Goal: Navigation & Orientation: Find specific page/section

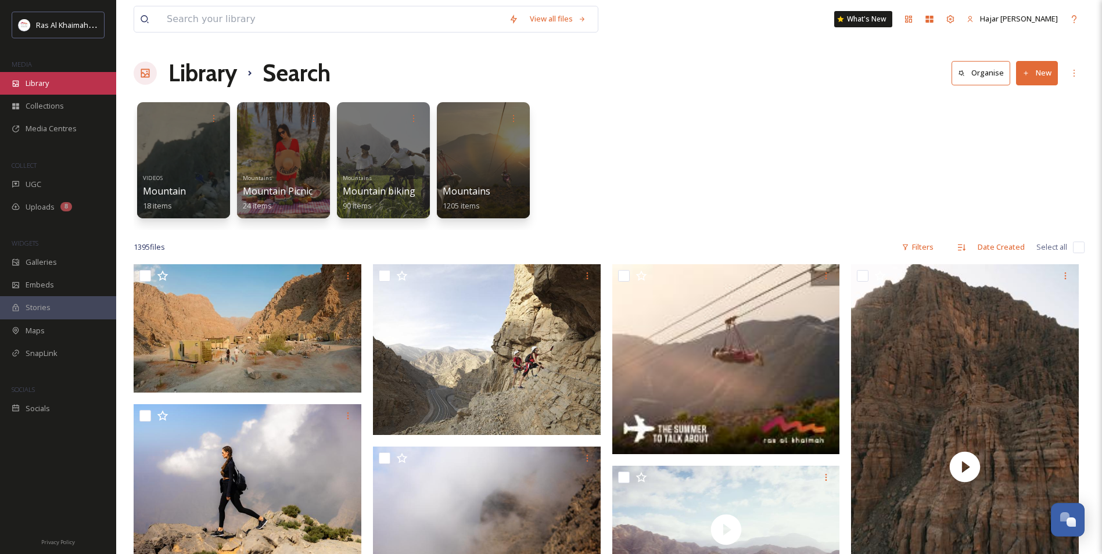
click at [40, 88] on span "Library" at bounding box center [37, 83] width 23 height 11
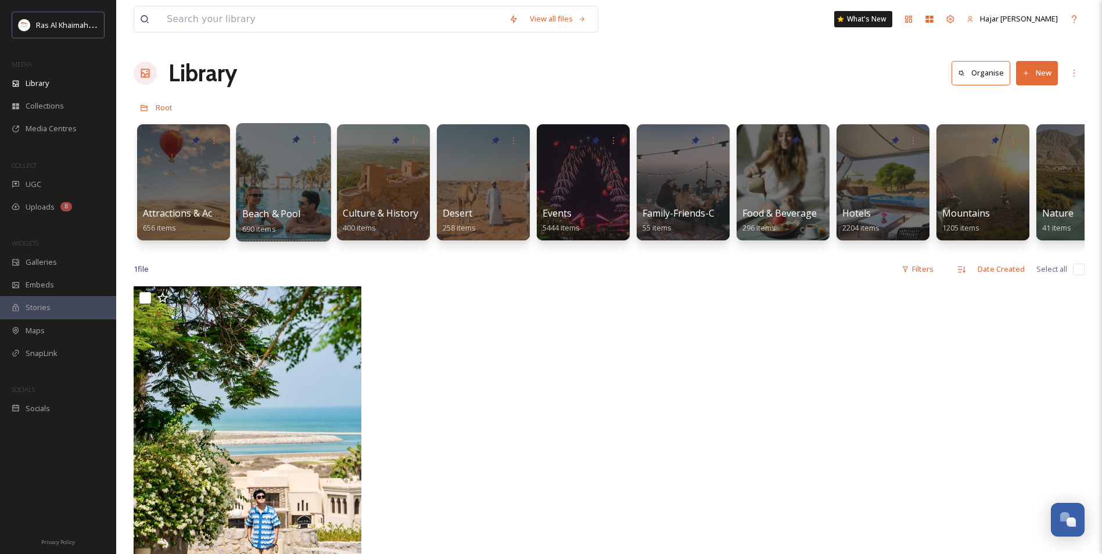
click at [270, 181] on div at bounding box center [283, 182] width 95 height 118
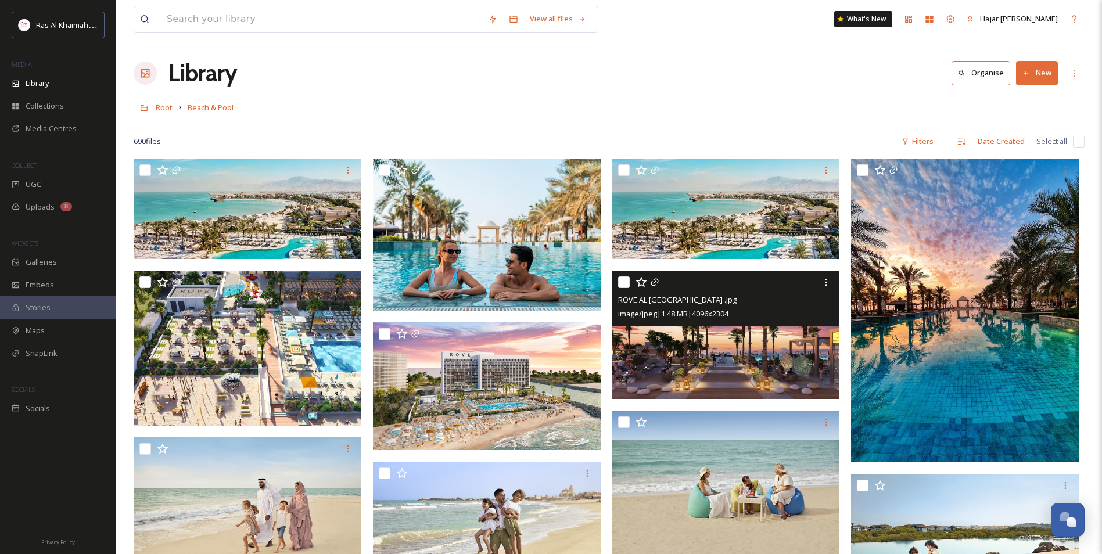
click at [733, 355] on img at bounding box center [726, 335] width 228 height 128
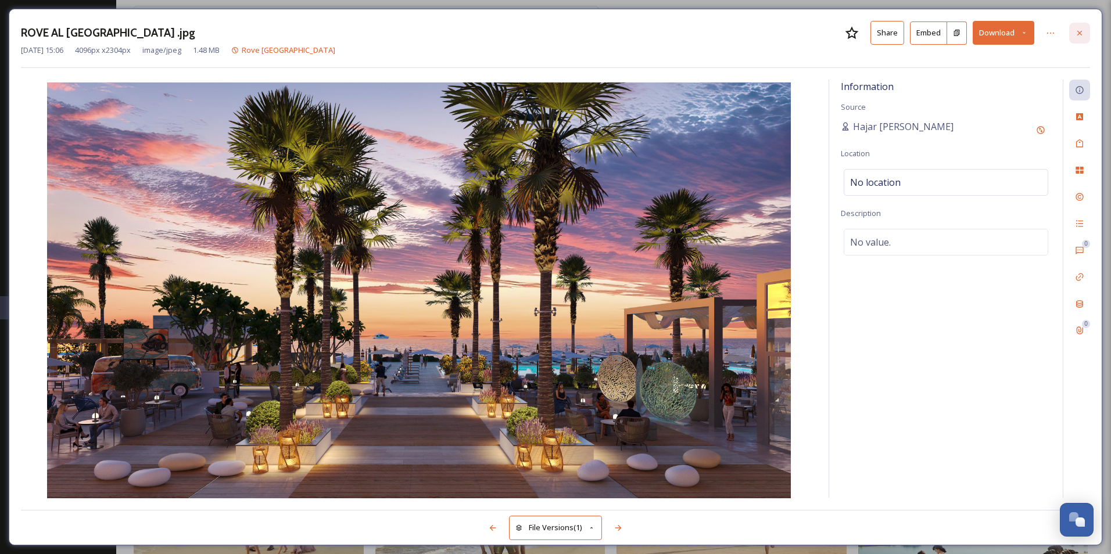
click at [1079, 31] on icon at bounding box center [1079, 32] width 9 height 9
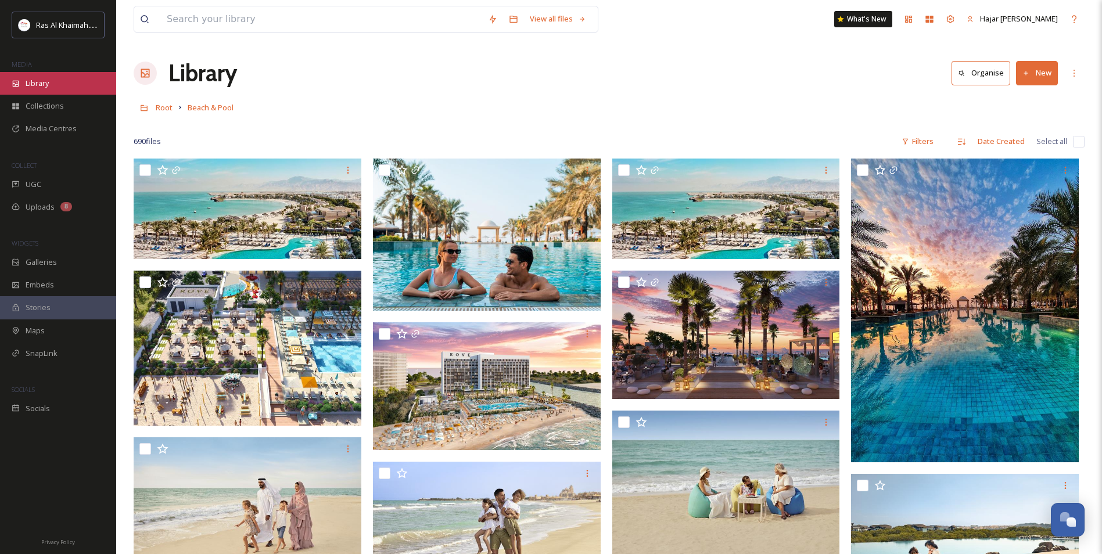
click at [53, 81] on div "Library" at bounding box center [58, 83] width 116 height 23
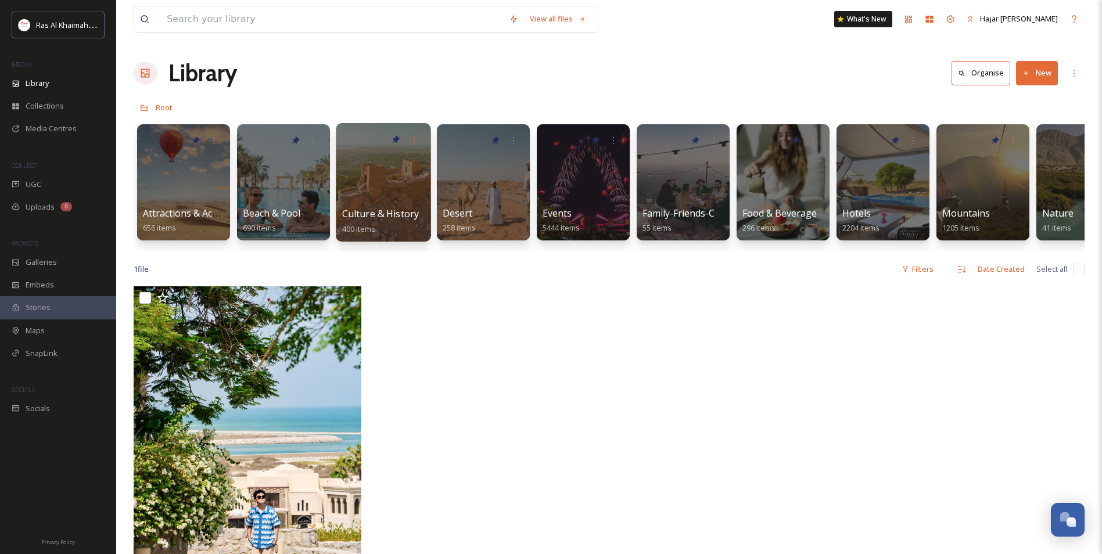
click at [364, 179] on div at bounding box center [383, 182] width 95 height 118
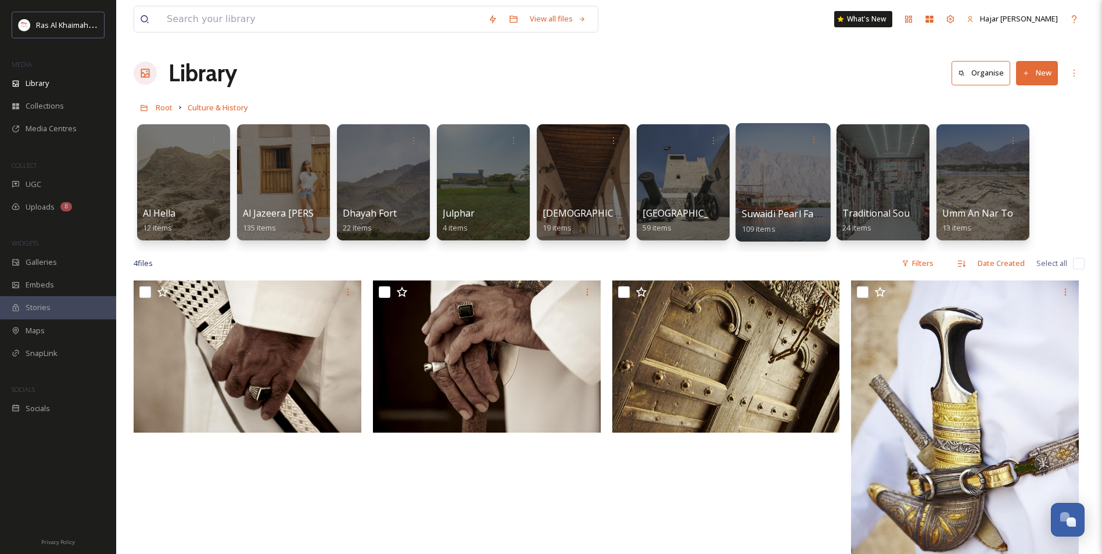
click at [771, 191] on div at bounding box center [782, 182] width 95 height 118
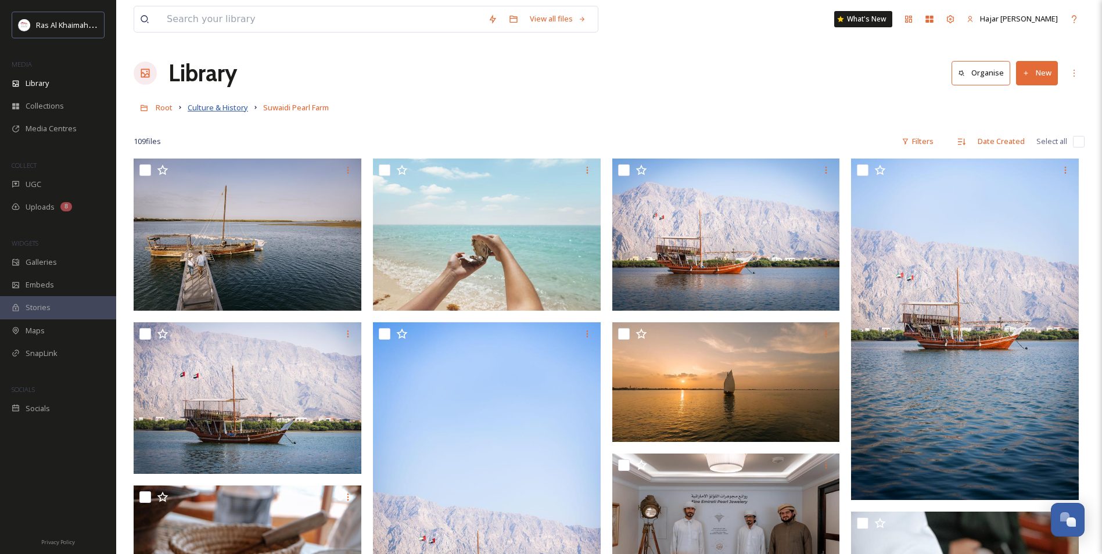
drag, startPoint x: 204, startPoint y: 108, endPoint x: 222, endPoint y: 111, distance: 18.8
click at [205, 108] on span "Culture & History" at bounding box center [218, 107] width 60 height 10
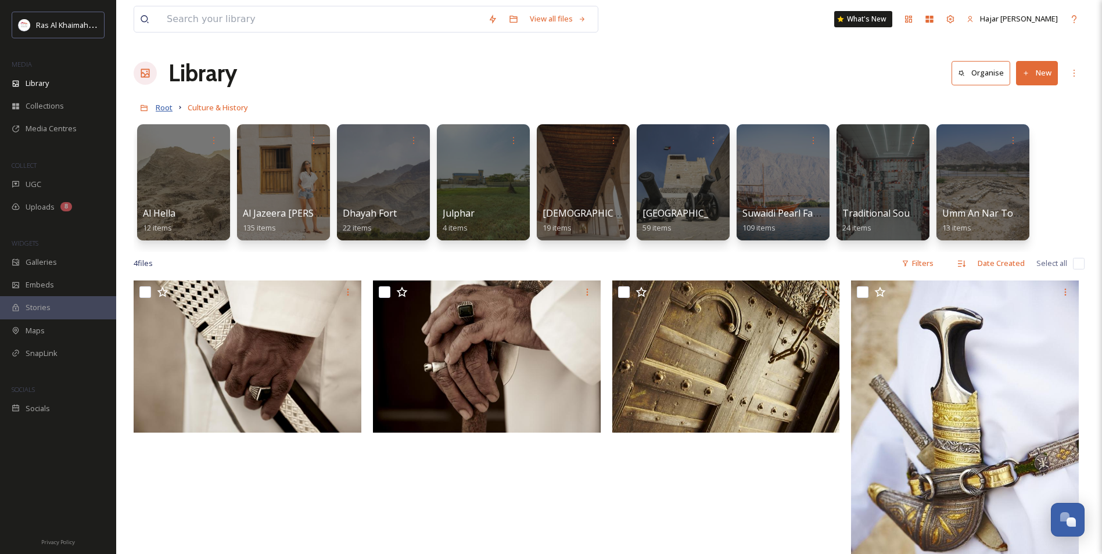
click at [167, 110] on span "Root" at bounding box center [164, 107] width 17 height 10
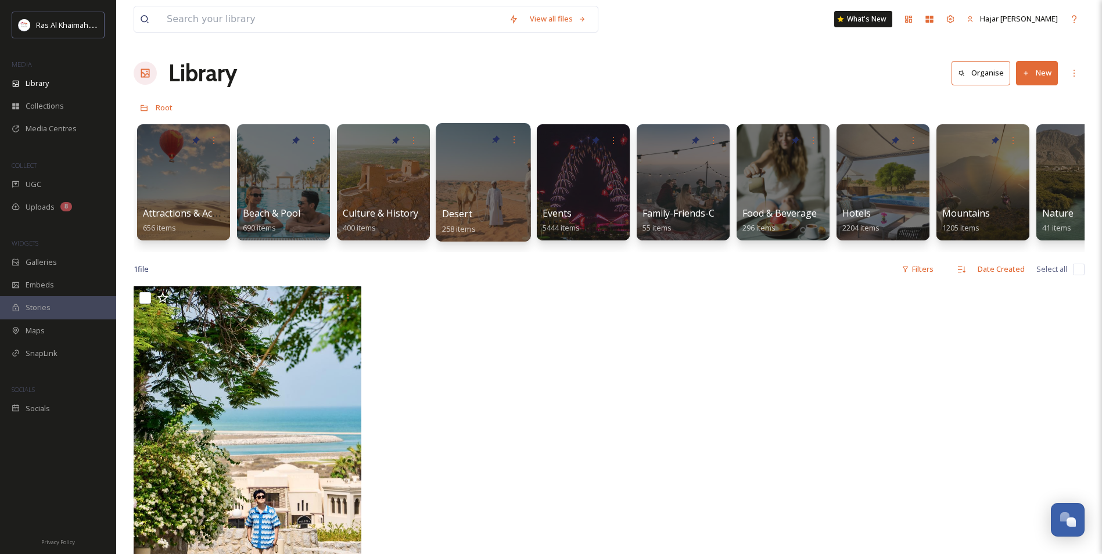
click at [473, 206] on div at bounding box center [483, 182] width 95 height 118
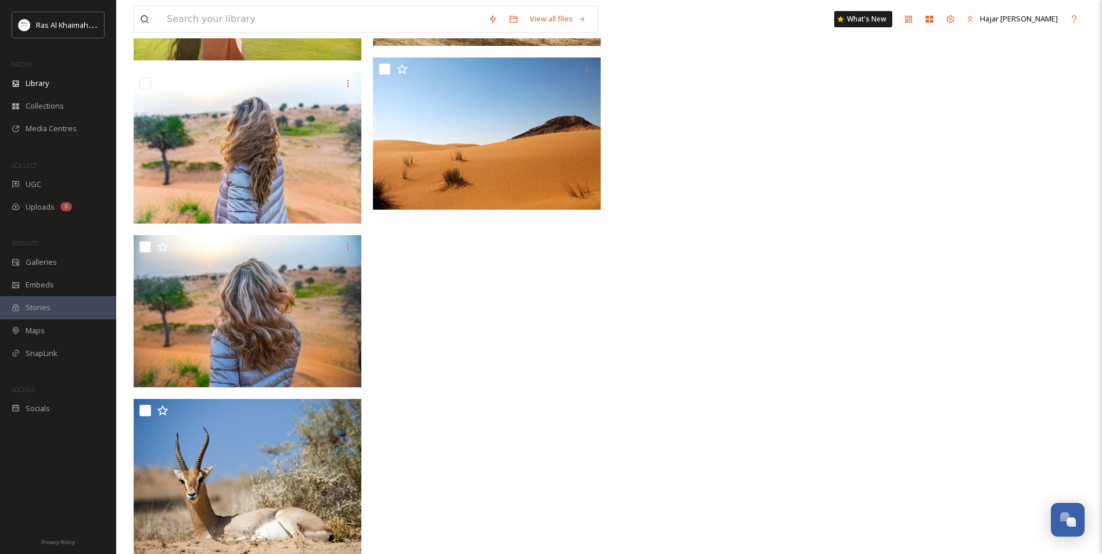
scroll to position [2091, 0]
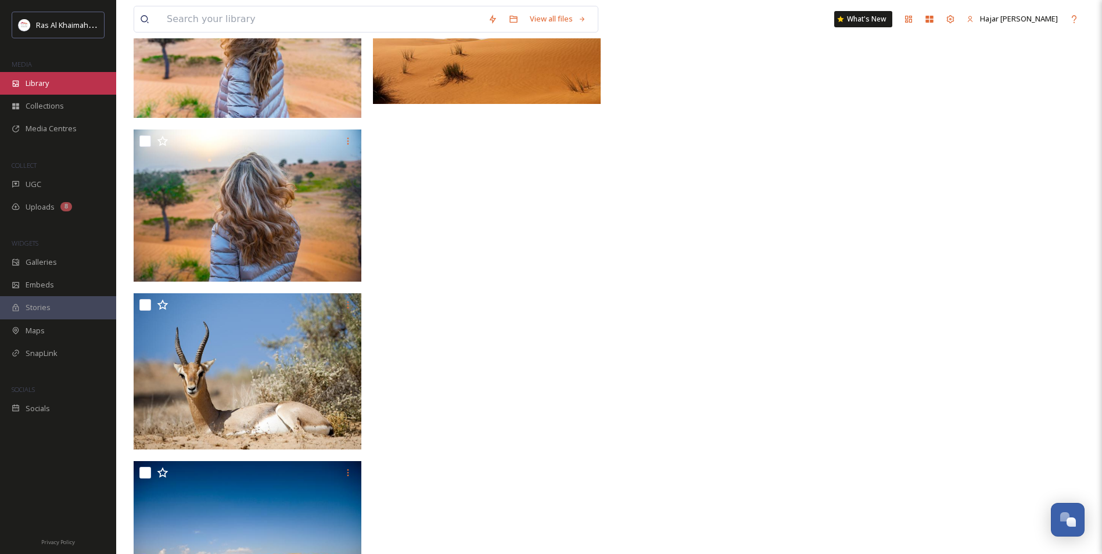
click at [35, 88] on span "Library" at bounding box center [37, 83] width 23 height 11
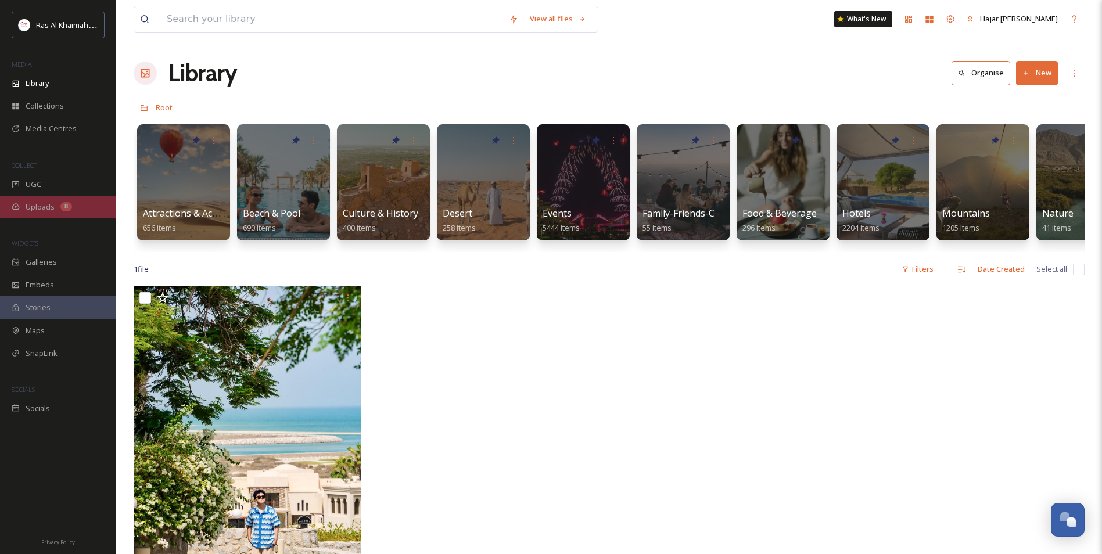
click at [62, 206] on div "8" at bounding box center [66, 206] width 12 height 9
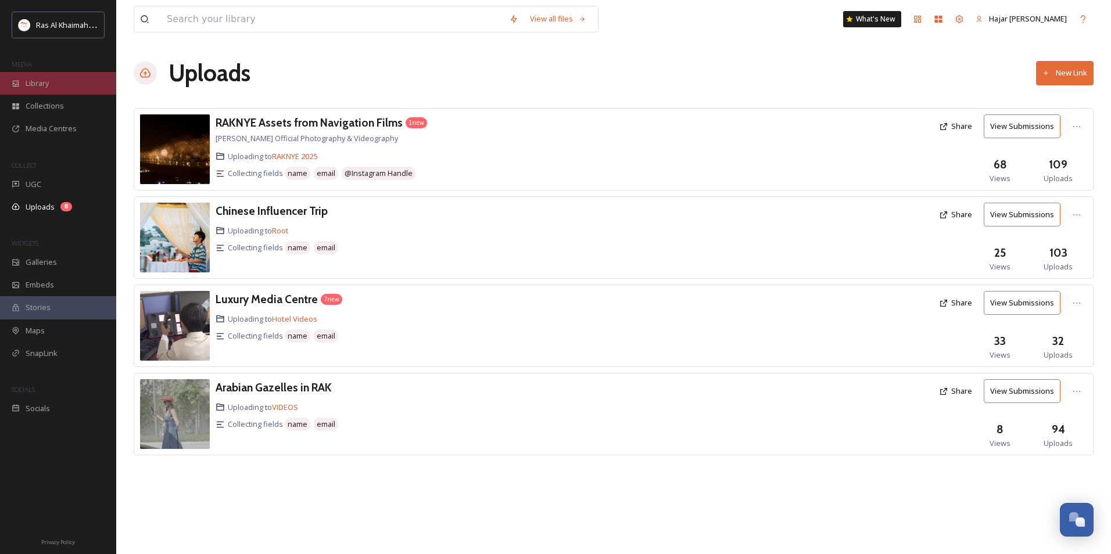
click at [55, 86] on div "Library" at bounding box center [58, 83] width 116 height 23
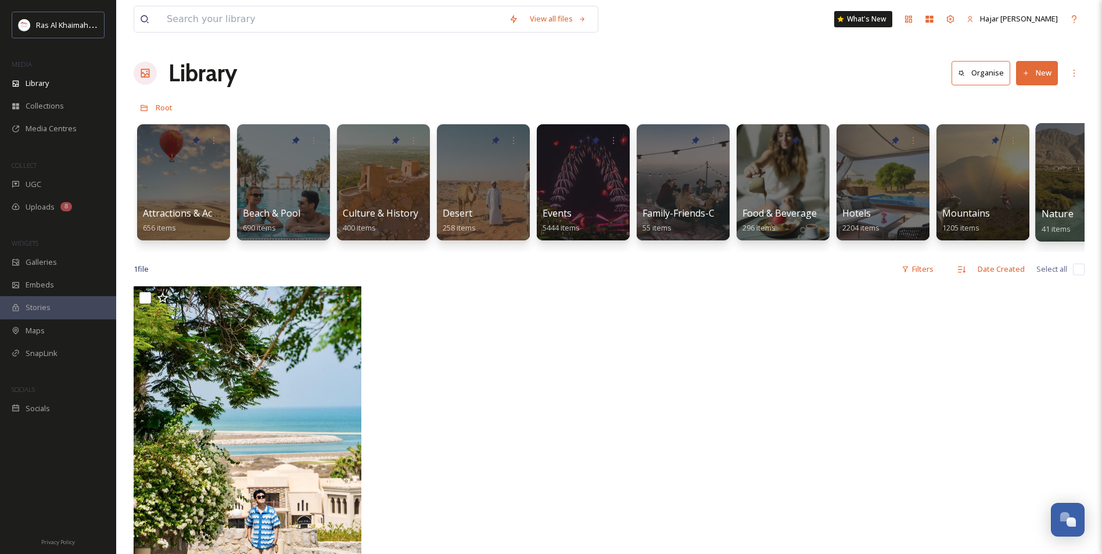
click at [1070, 198] on div at bounding box center [1082, 182] width 95 height 118
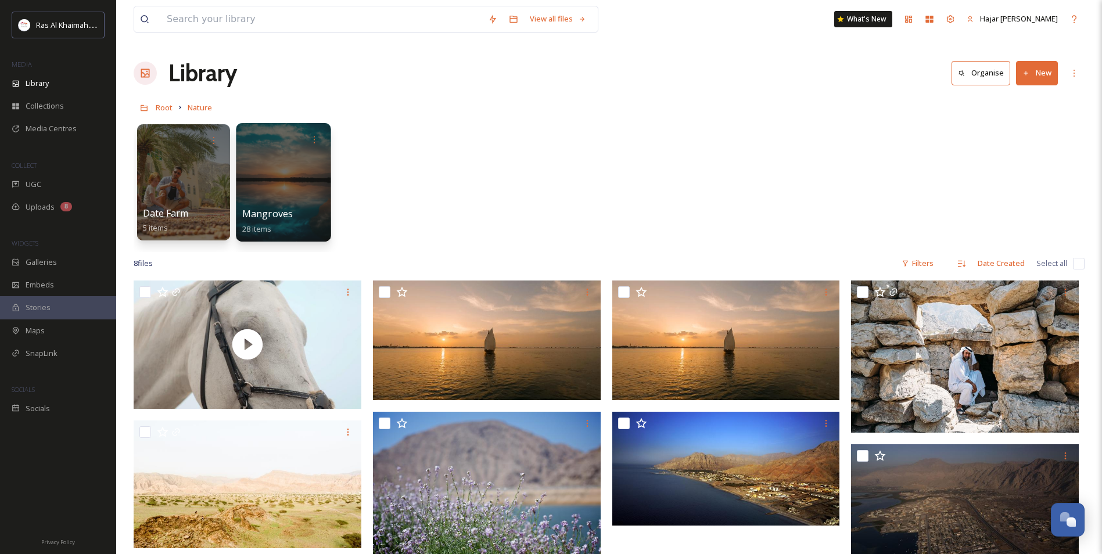
click at [261, 214] on span "Mangroves" at bounding box center [267, 213] width 51 height 13
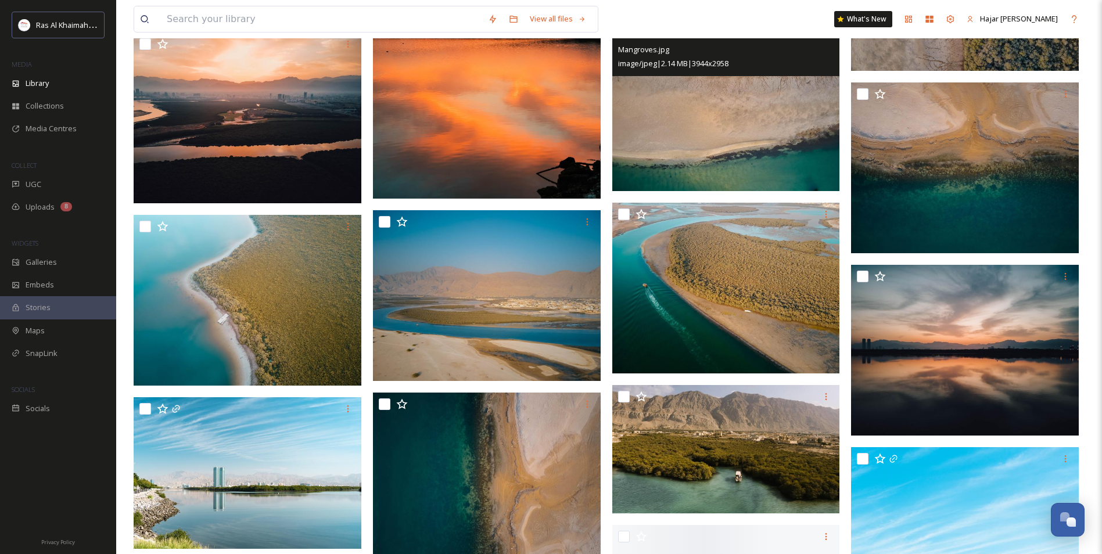
scroll to position [813, 0]
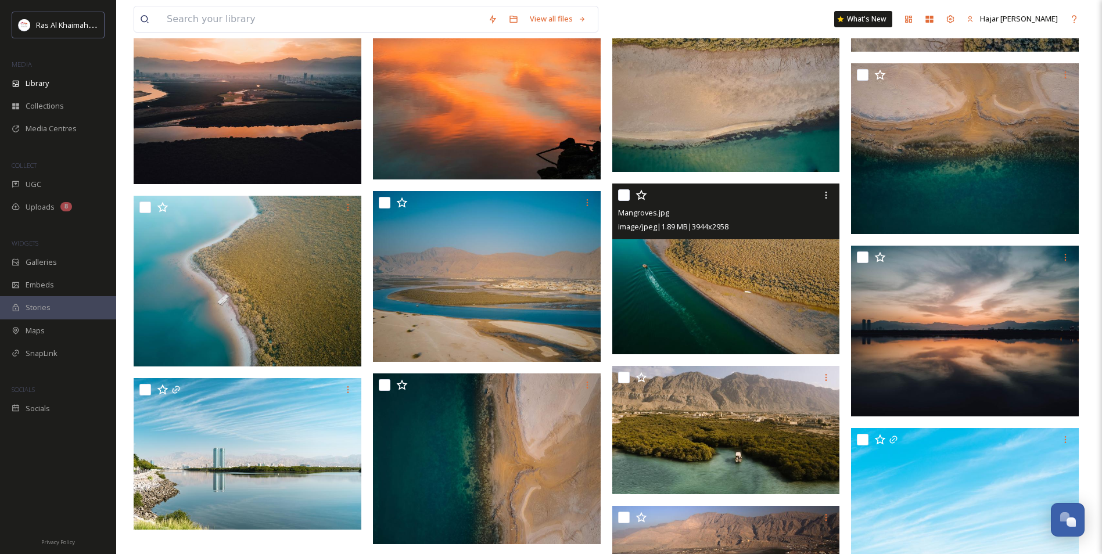
click at [694, 272] on img at bounding box center [726, 269] width 228 height 171
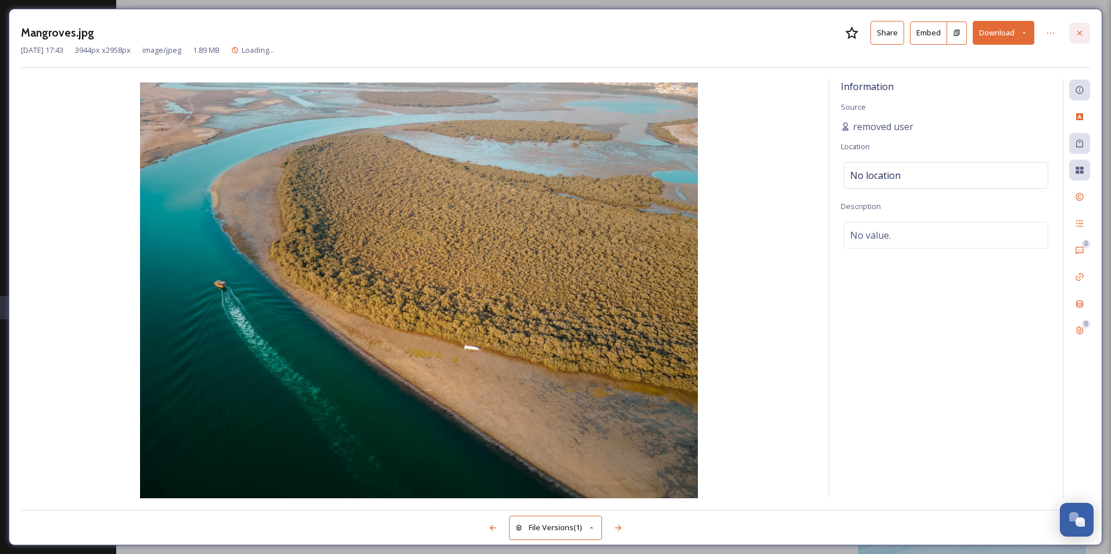
click at [1084, 34] on div at bounding box center [1079, 33] width 21 height 21
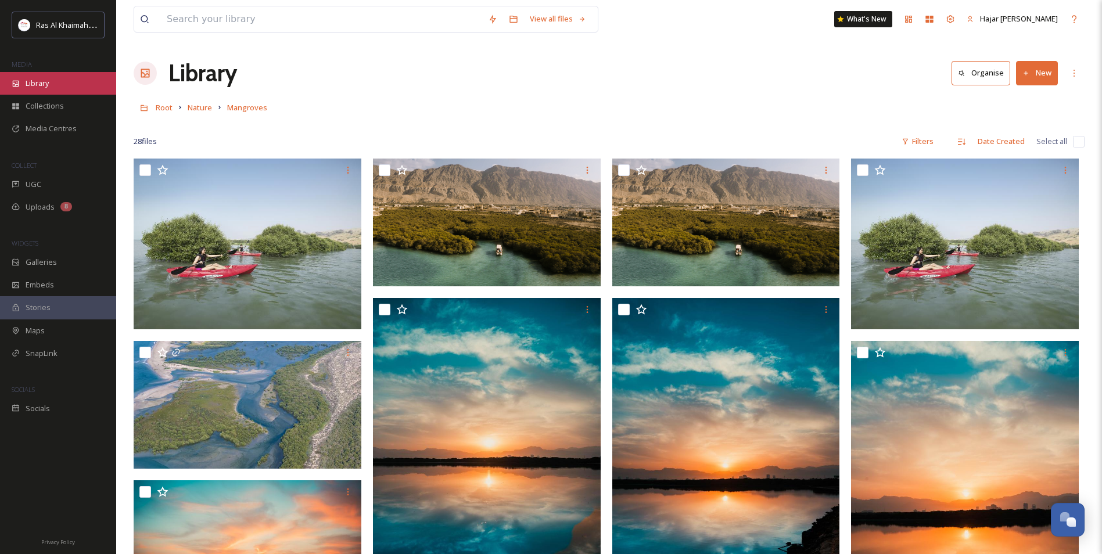
click at [44, 81] on span "Library" at bounding box center [37, 83] width 23 height 11
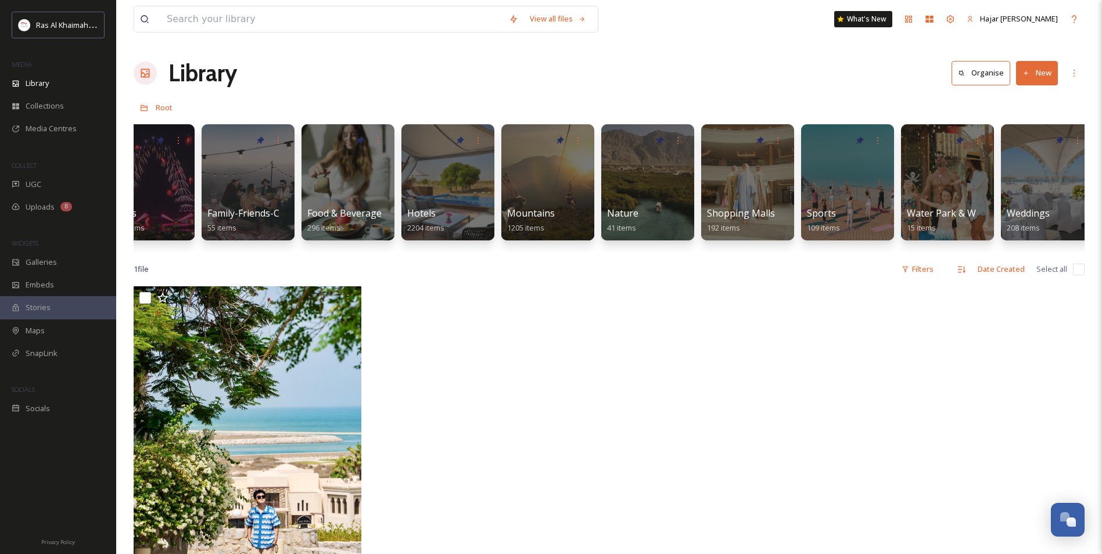
scroll to position [0, 439]
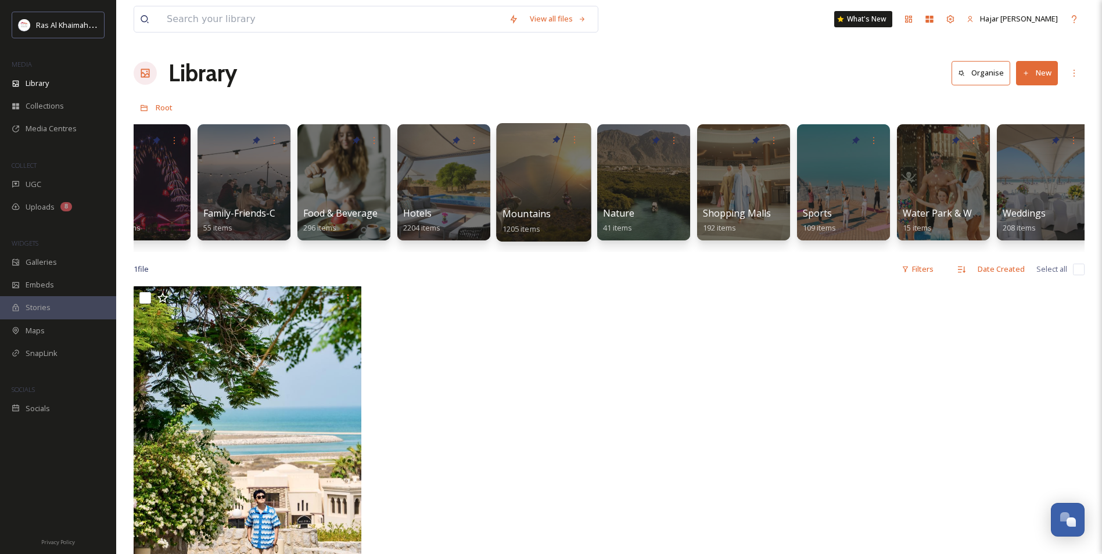
click at [542, 212] on span "Mountains" at bounding box center [526, 213] width 49 height 13
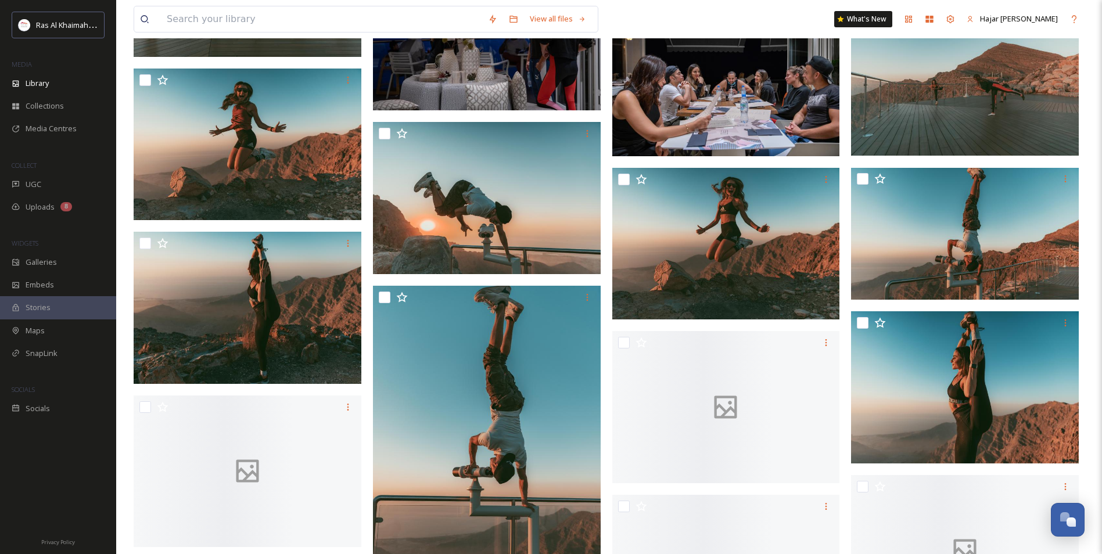
scroll to position [4530, 0]
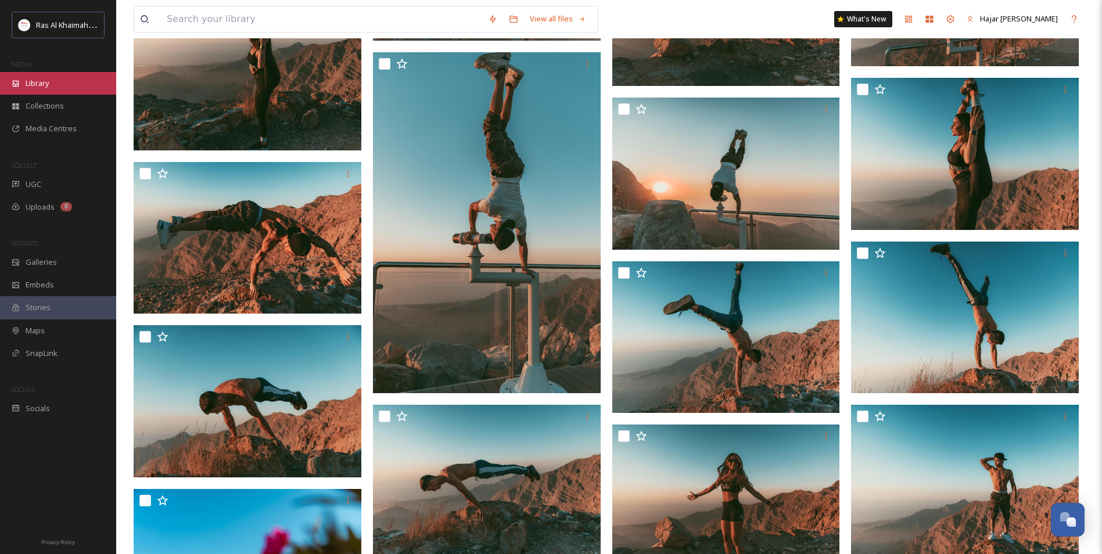
click at [38, 81] on span "Library" at bounding box center [37, 83] width 23 height 11
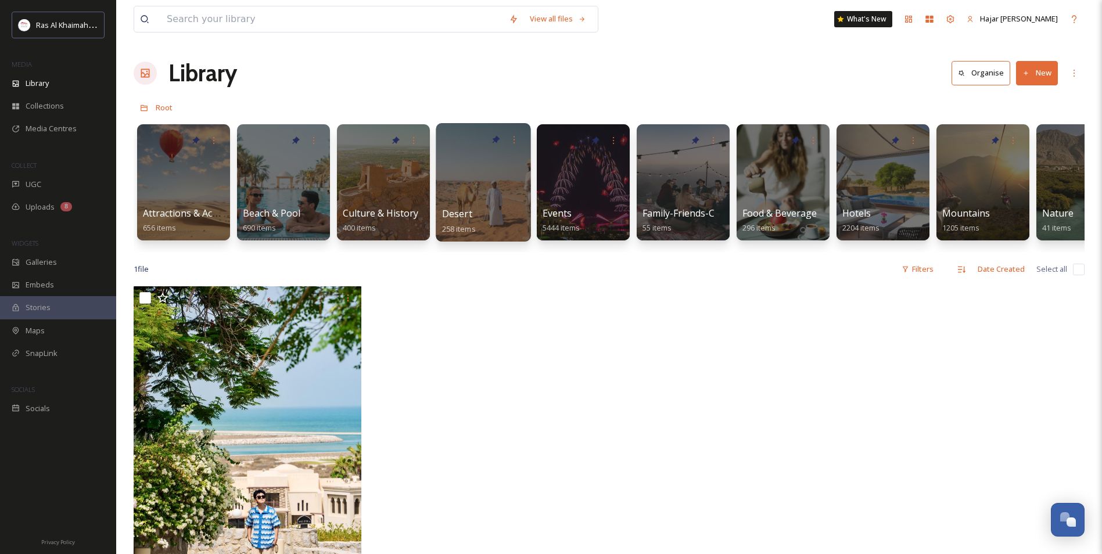
click at [457, 189] on div at bounding box center [483, 182] width 95 height 118
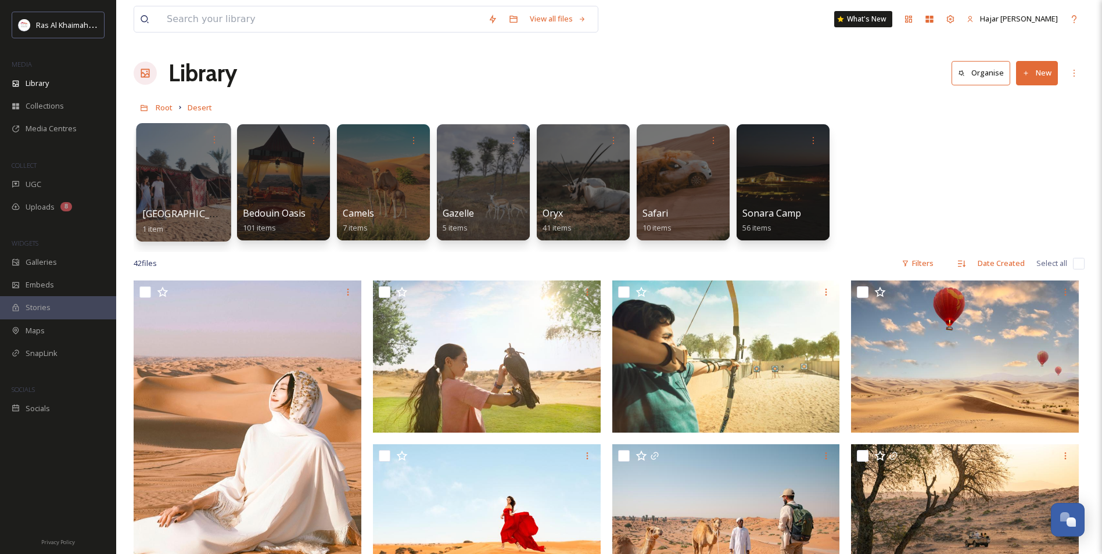
click at [176, 213] on span "[GEOGRAPHIC_DATA]" at bounding box center [189, 213] width 95 height 13
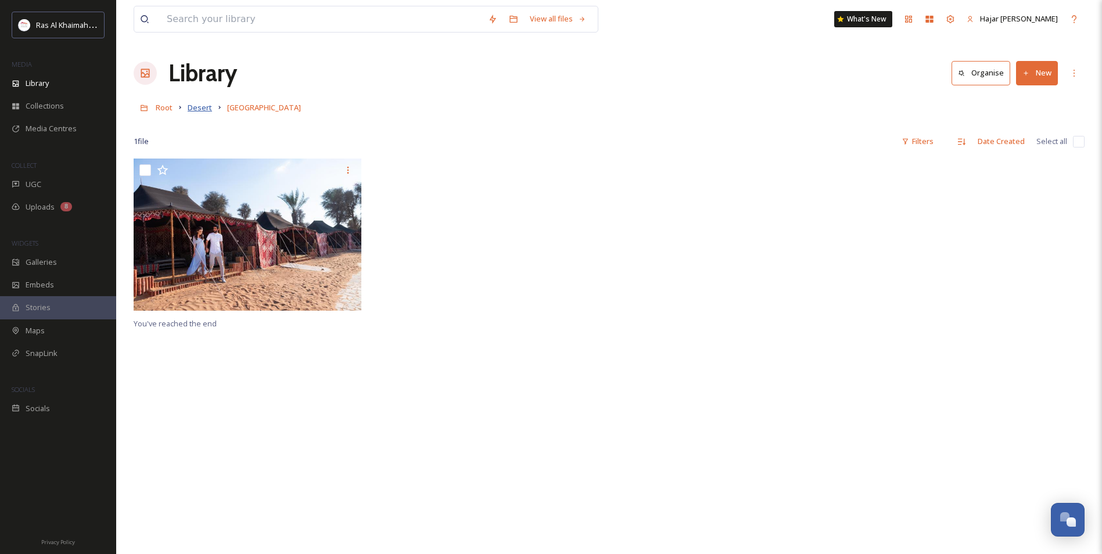
click at [210, 106] on span "Desert" at bounding box center [200, 107] width 24 height 10
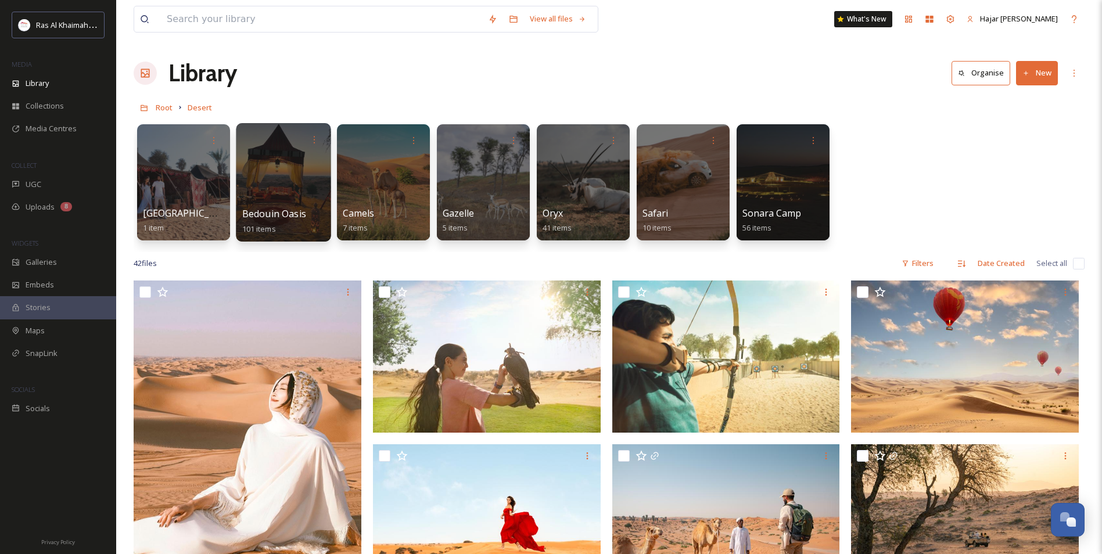
click at [288, 206] on div at bounding box center [283, 182] width 95 height 118
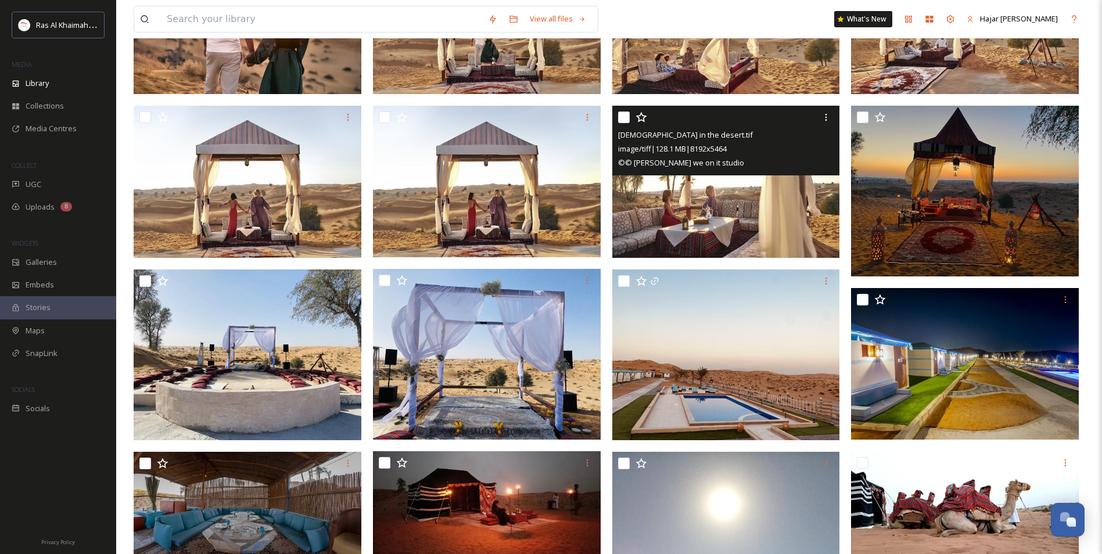
scroll to position [407, 0]
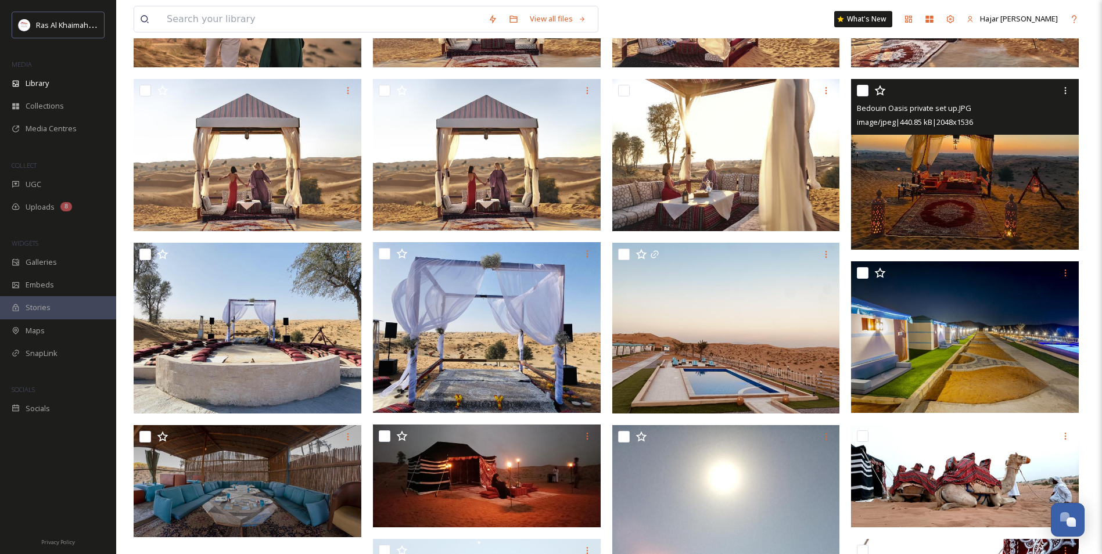
click at [968, 203] on img at bounding box center [965, 164] width 228 height 171
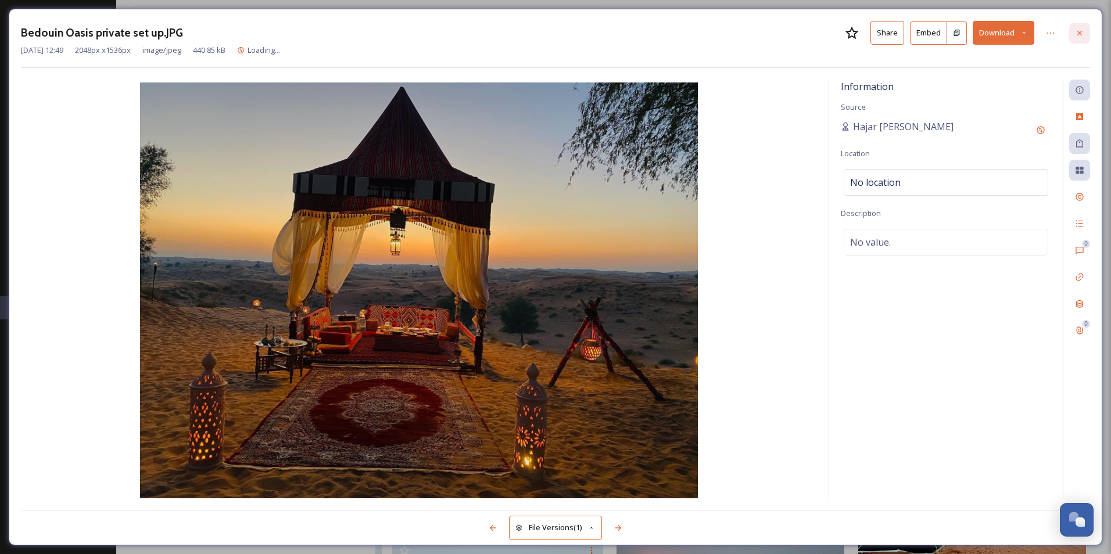
click at [1083, 38] on div at bounding box center [1079, 33] width 21 height 21
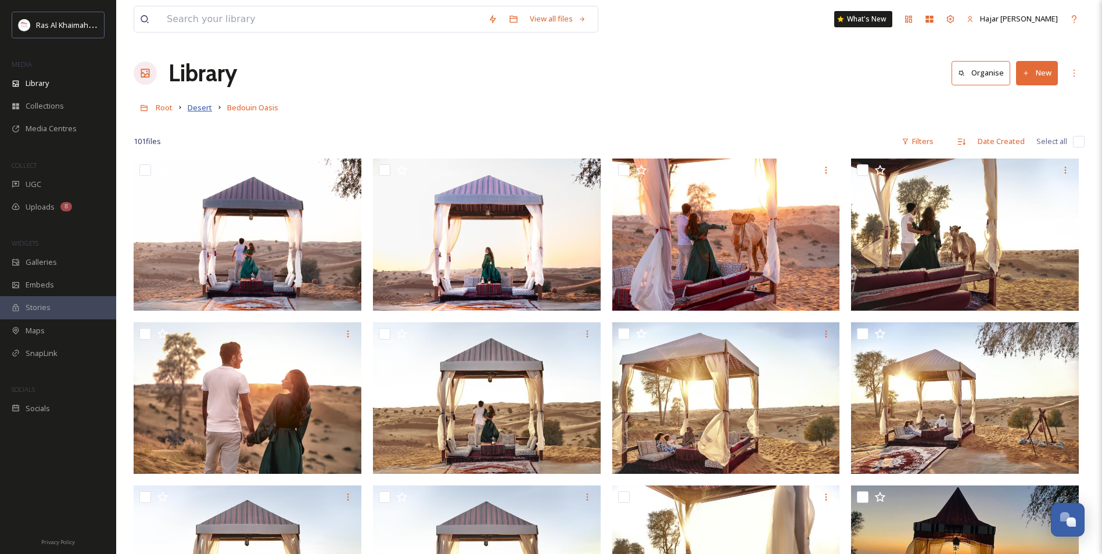
click at [204, 105] on span "Desert" at bounding box center [200, 107] width 24 height 10
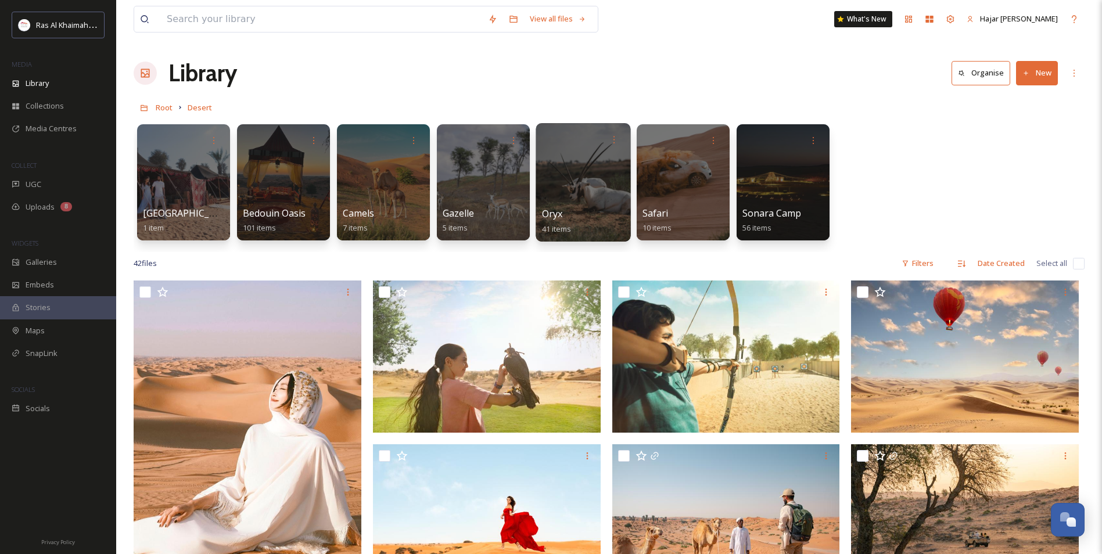
click at [582, 210] on div "Oryx 41 items" at bounding box center [583, 221] width 83 height 29
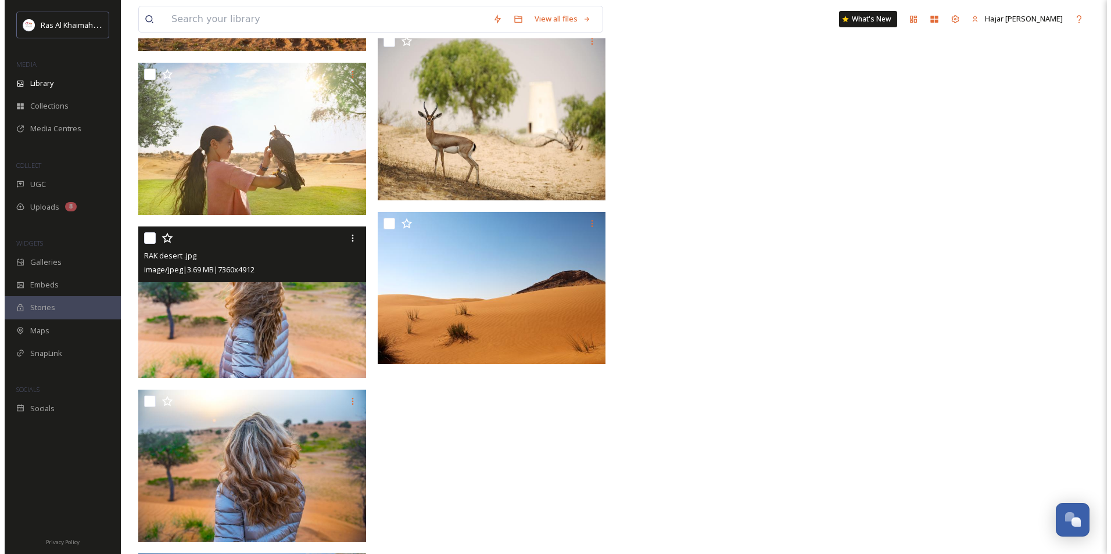
scroll to position [1821, 0]
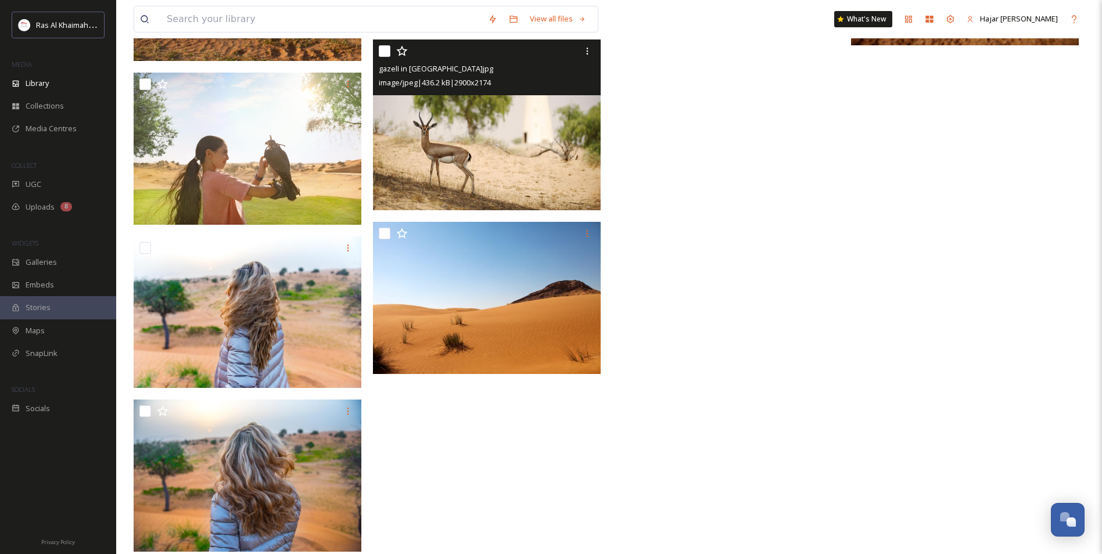
click at [472, 172] on img at bounding box center [487, 124] width 228 height 171
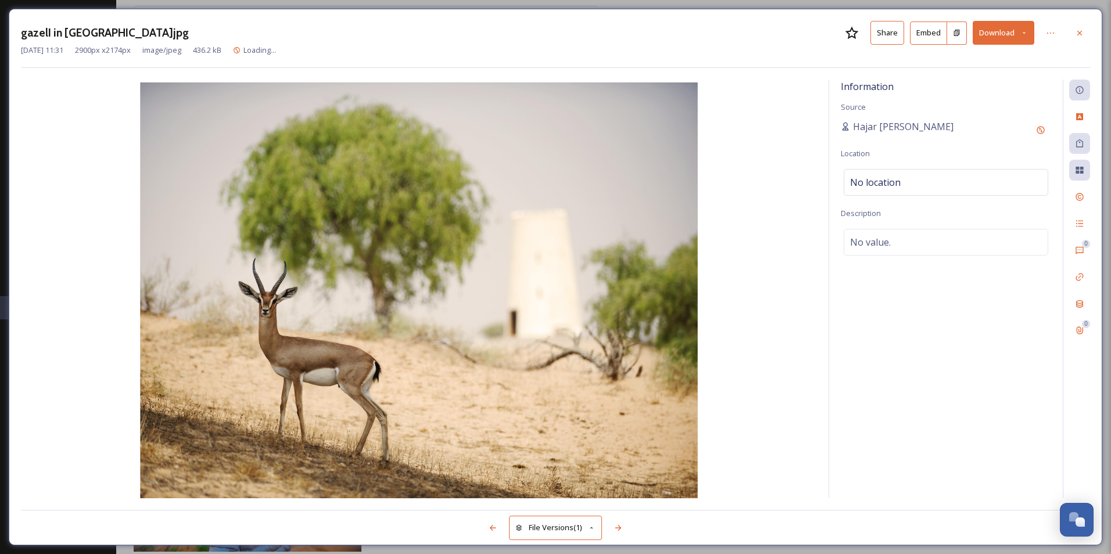
click at [886, 39] on button "Share" at bounding box center [887, 33] width 34 height 24
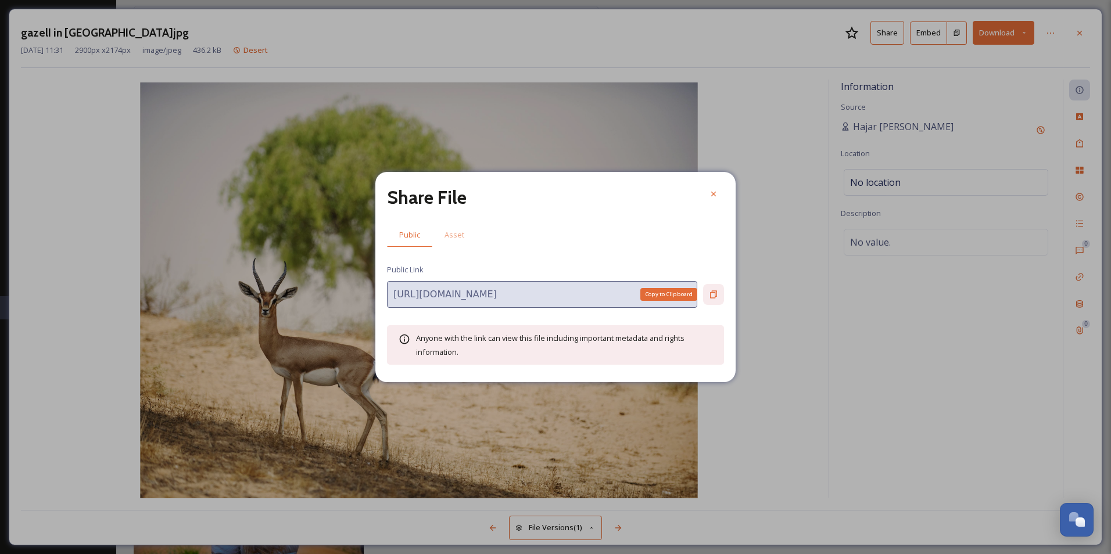
click at [715, 292] on icon at bounding box center [713, 294] width 9 height 9
